Goal: Check status: Check status

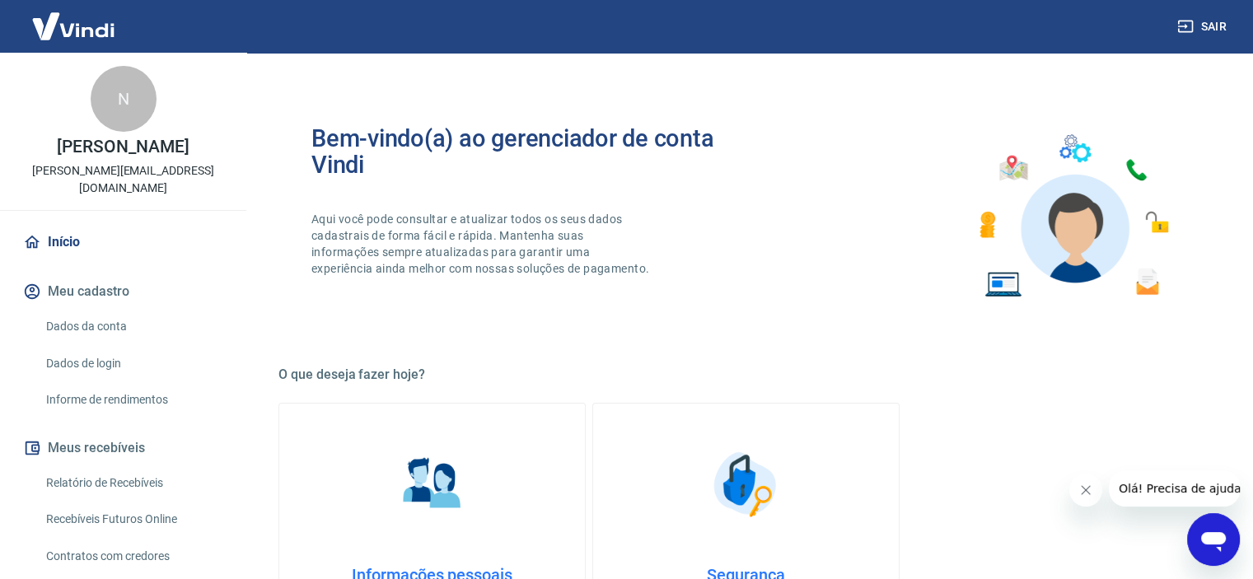
click at [130, 466] on link "Relatório de Recebíveis" at bounding box center [133, 483] width 187 height 34
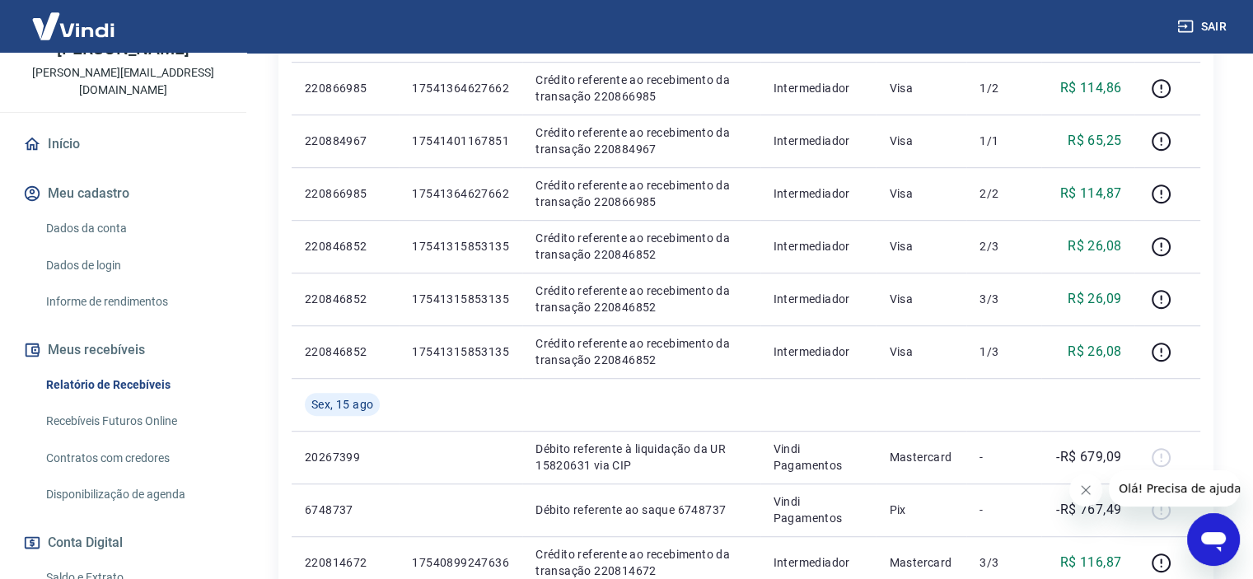
scroll to position [165, 0]
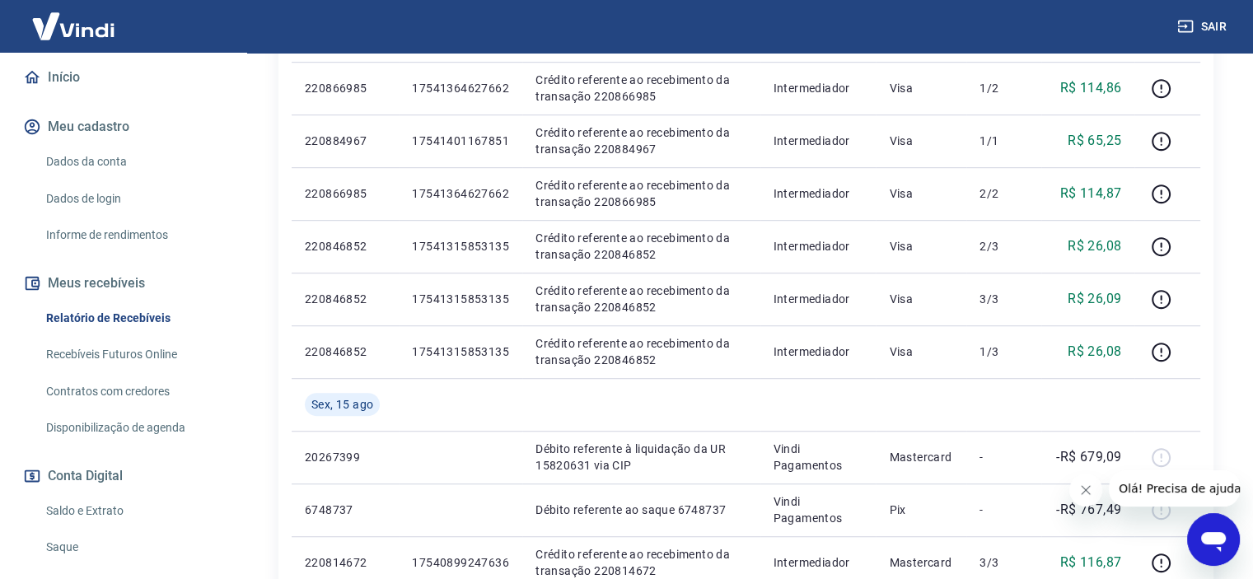
click at [91, 494] on link "Saldo e Extrato" at bounding box center [133, 511] width 187 height 34
